Goal: Task Accomplishment & Management: Complete application form

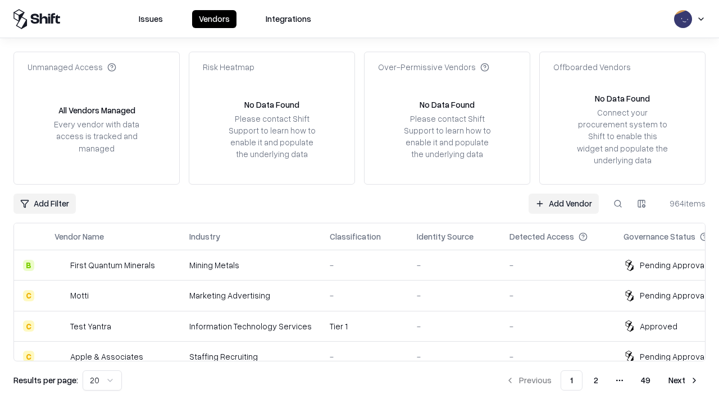
click at [563, 203] on link "Add Vendor" at bounding box center [563, 204] width 70 height 20
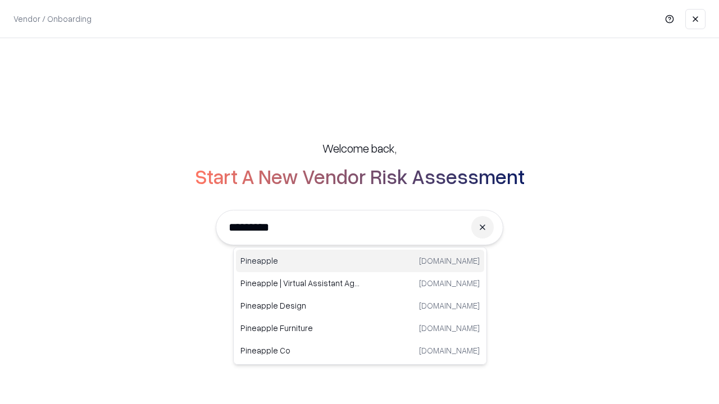
click at [360, 261] on div "Pineapple [DOMAIN_NAME]" at bounding box center [360, 261] width 248 height 22
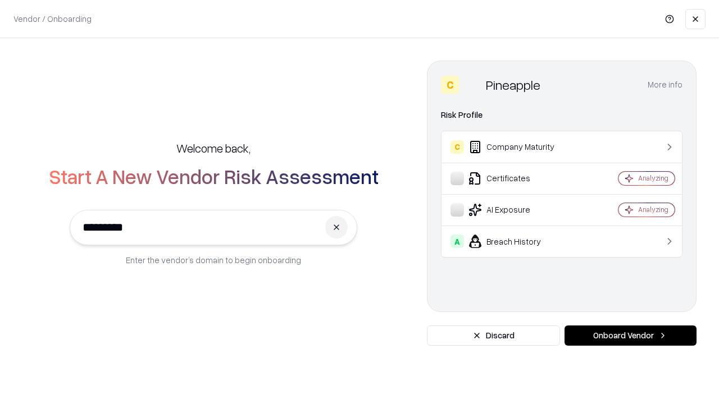
type input "*********"
click at [630, 336] on button "Onboard Vendor" at bounding box center [630, 336] width 132 height 20
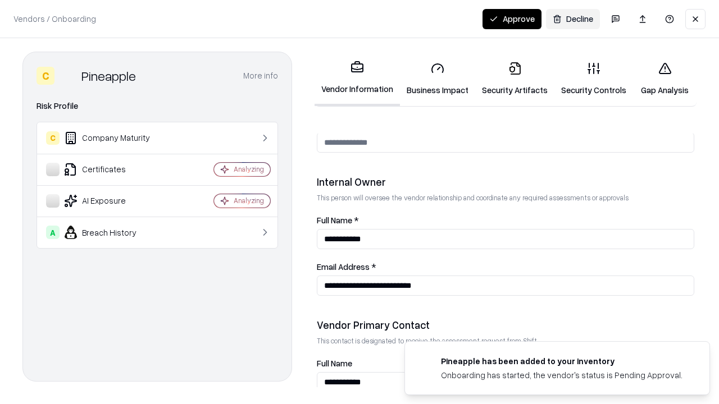
scroll to position [582, 0]
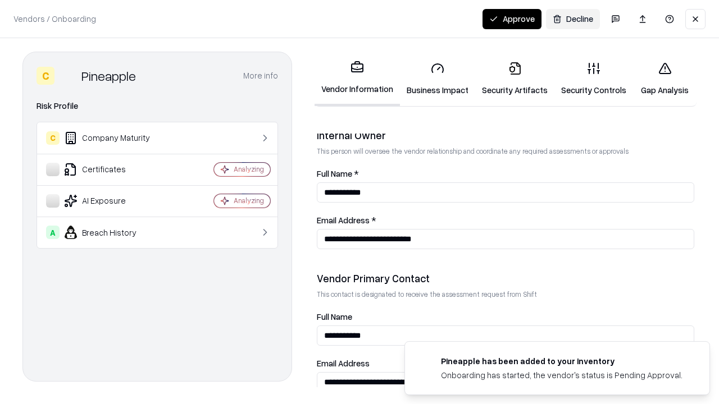
click at [514, 79] on link "Security Artifacts" at bounding box center [514, 79] width 79 height 52
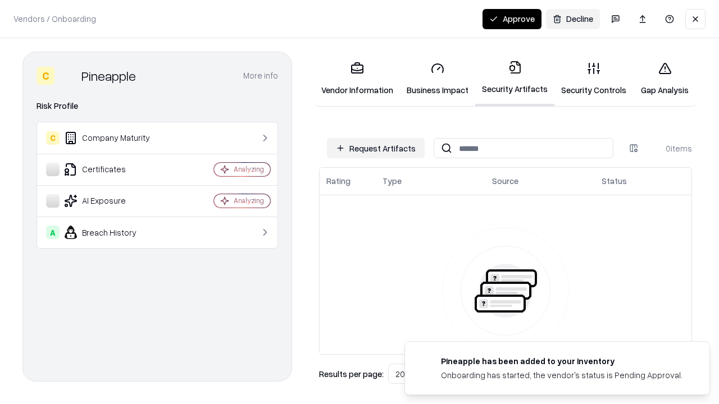
click at [376, 148] on button "Request Artifacts" at bounding box center [376, 148] width 98 height 20
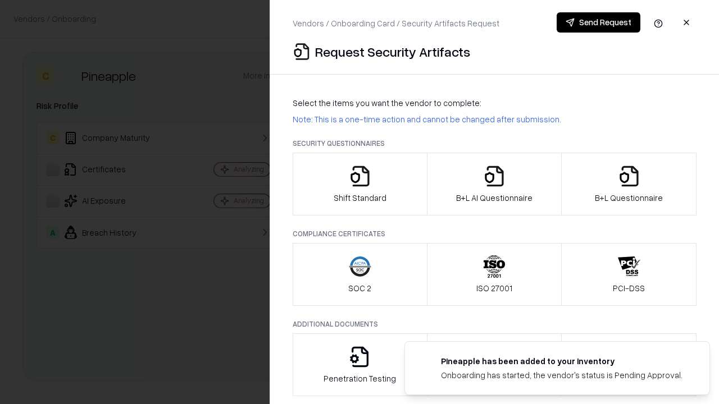
click at [628, 184] on icon "button" at bounding box center [628, 176] width 22 height 22
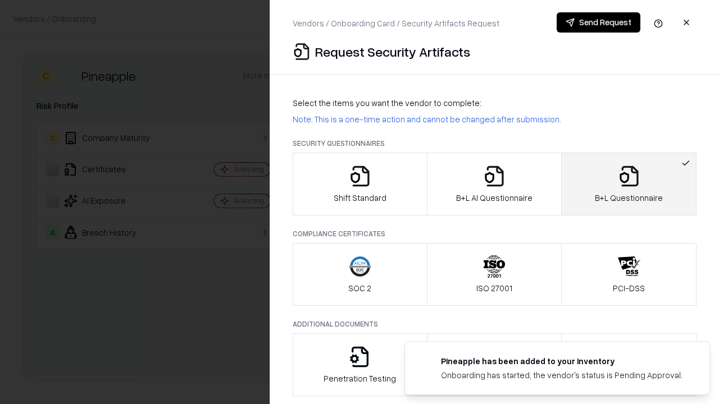
click at [493, 184] on icon "button" at bounding box center [494, 176] width 22 height 22
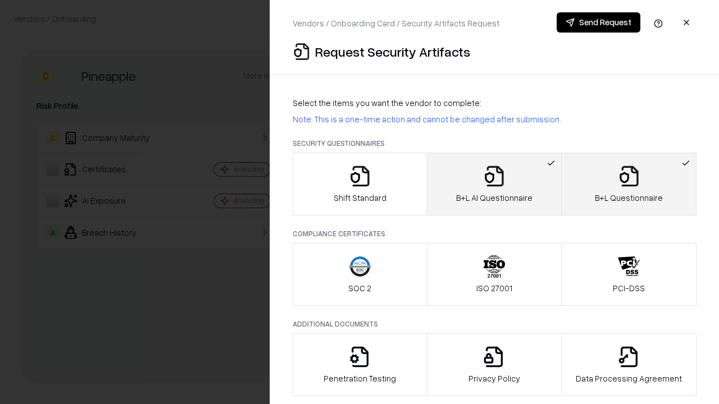
click at [598, 22] on button "Send Request" at bounding box center [598, 22] width 84 height 20
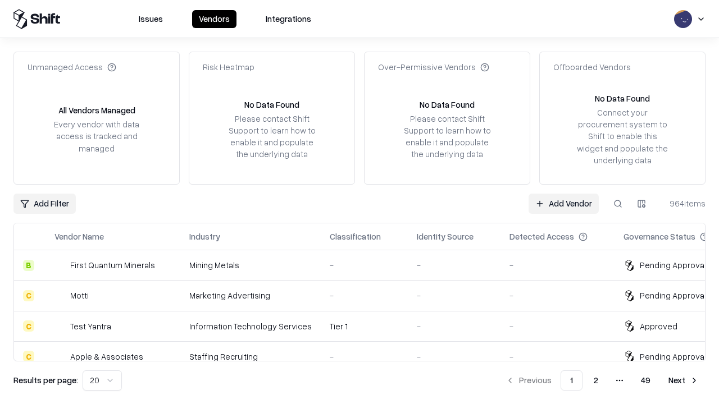
click at [617, 203] on button at bounding box center [617, 204] width 20 height 20
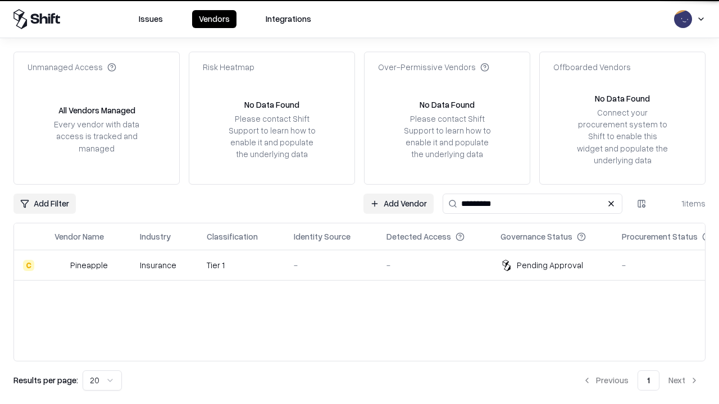
type input "*********"
click at [366, 265] on div "-" at bounding box center [331, 265] width 75 height 12
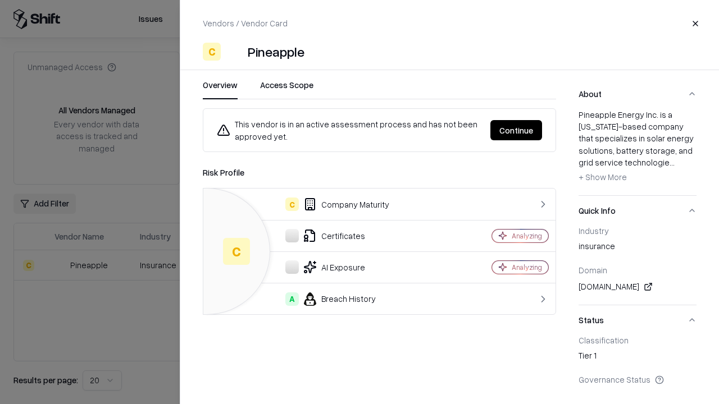
click at [516, 130] on button "Continue" at bounding box center [516, 130] width 52 height 20
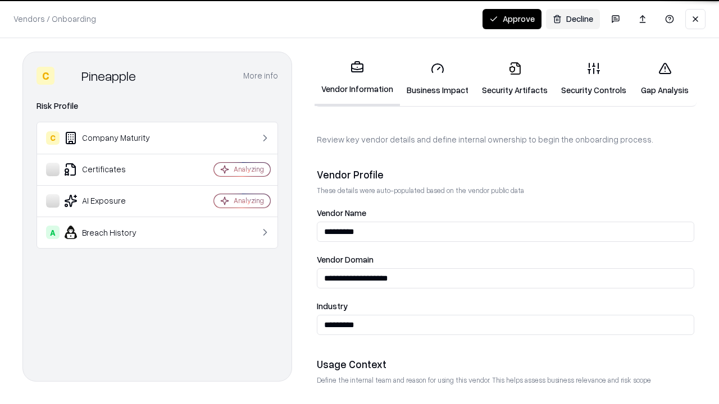
click at [514, 79] on link "Security Artifacts" at bounding box center [514, 79] width 79 height 52
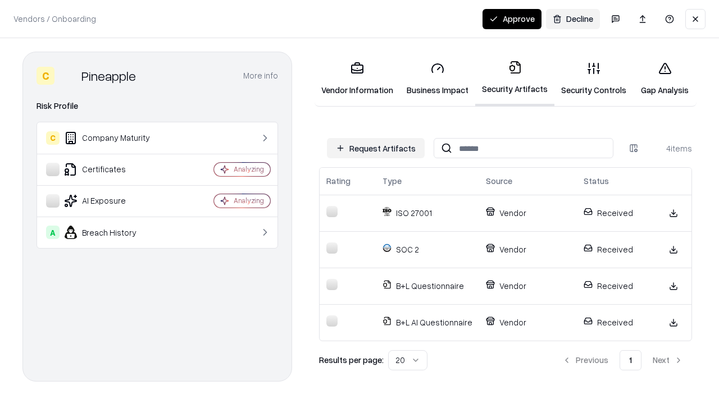
click at [511, 19] on button "Approve" at bounding box center [511, 19] width 59 height 20
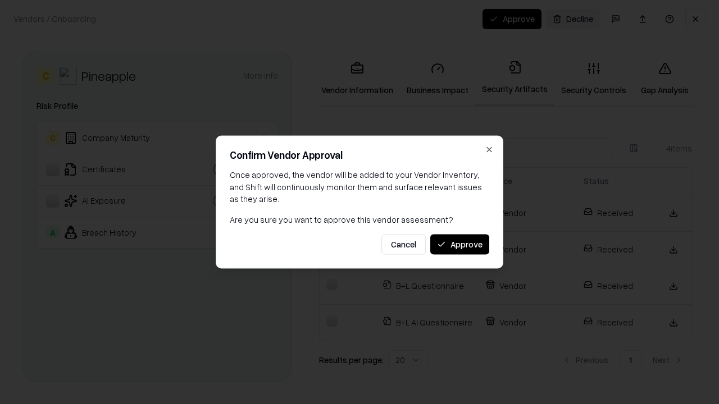
click at [459, 244] on button "Approve" at bounding box center [459, 244] width 59 height 20
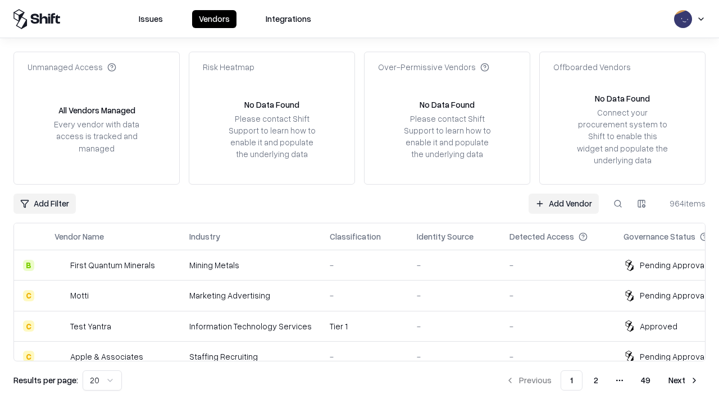
type input "*********"
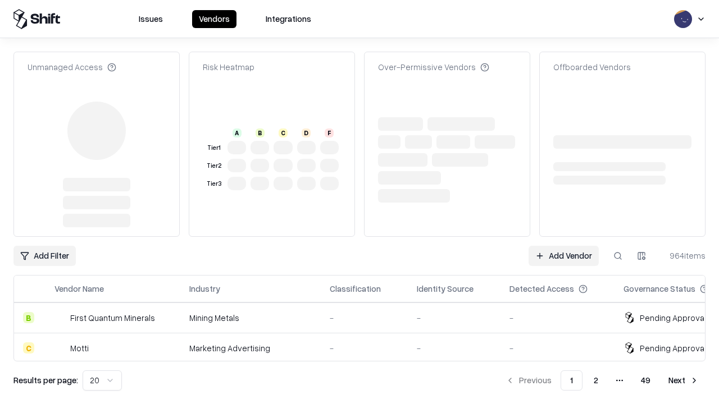
click at [563, 246] on link "Add Vendor" at bounding box center [563, 256] width 70 height 20
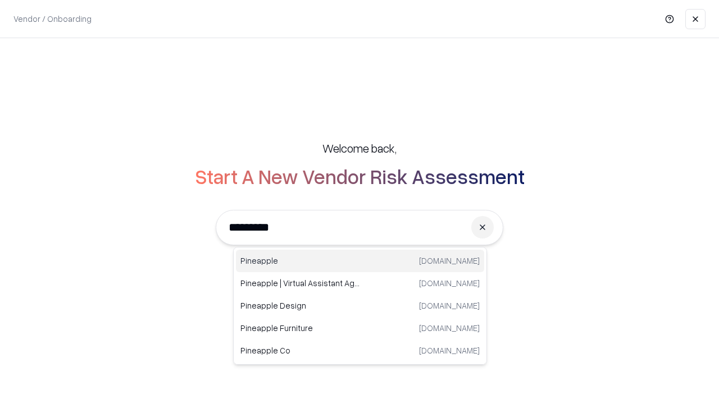
click at [360, 261] on div "Pineapple [DOMAIN_NAME]" at bounding box center [360, 261] width 248 height 22
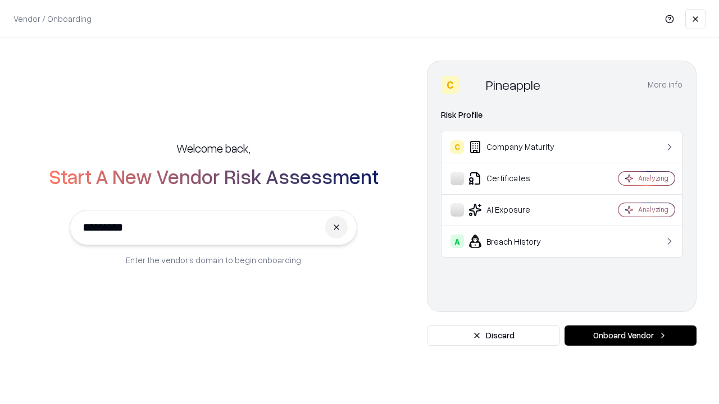
type input "*********"
click at [630, 336] on button "Onboard Vendor" at bounding box center [630, 336] width 132 height 20
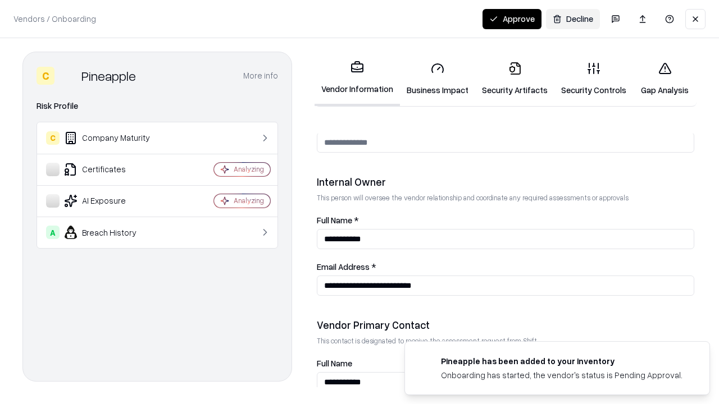
scroll to position [582, 0]
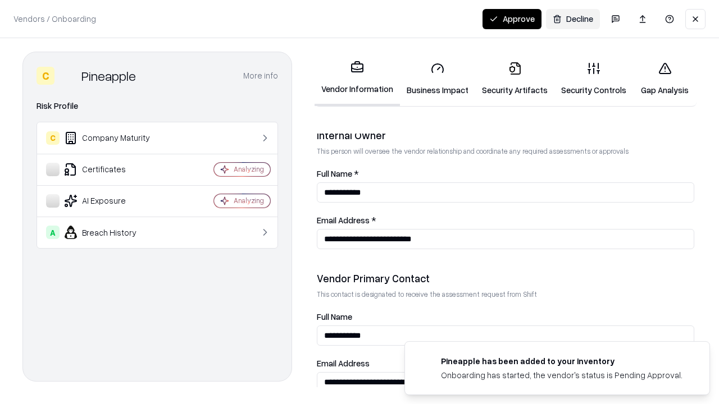
click at [511, 19] on button "Approve" at bounding box center [511, 19] width 59 height 20
